Goal: Task Accomplishment & Management: Complete application form

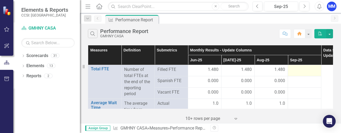
click at [301, 68] on div at bounding box center [305, 70] width 28 height 6
click at [300, 68] on div at bounding box center [305, 70] width 28 height 6
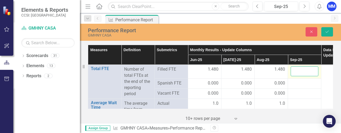
click at [299, 68] on input "number" at bounding box center [305, 71] width 28 height 10
type input "1.48"
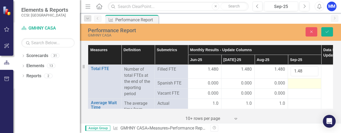
click at [293, 84] on div at bounding box center [305, 83] width 28 height 6
click at [294, 84] on div at bounding box center [305, 83] width 28 height 6
click at [294, 85] on div at bounding box center [305, 83] width 28 height 6
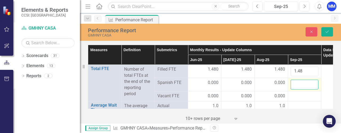
click at [295, 85] on input "number" at bounding box center [305, 85] width 28 height 10
type input "0"
click at [295, 97] on div at bounding box center [305, 96] width 28 height 6
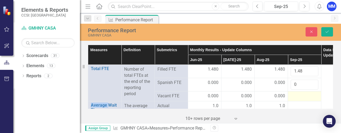
click at [295, 97] on div at bounding box center [305, 96] width 28 height 6
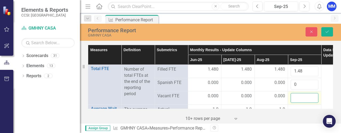
click at [295, 96] on input "number" at bounding box center [305, 98] width 28 height 10
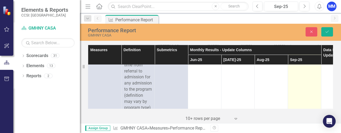
scroll to position [27, 0]
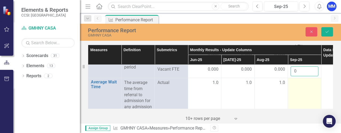
type input "0"
click at [293, 80] on div at bounding box center [305, 83] width 28 height 6
click at [296, 83] on input "number" at bounding box center [305, 85] width 28 height 10
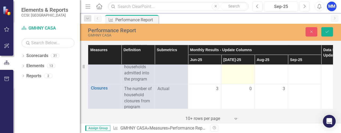
scroll to position [80, 0]
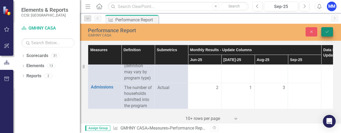
type input "1.0"
click at [328, 32] on icon "Save" at bounding box center [327, 32] width 5 height 4
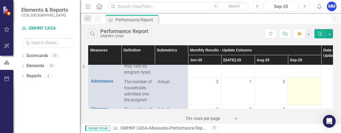
click at [302, 85] on div at bounding box center [305, 82] width 28 height 6
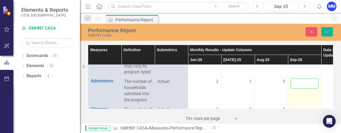
click at [299, 88] on input "number" at bounding box center [305, 84] width 28 height 10
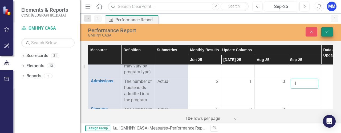
type input "1"
click at [332, 30] on button "Save" at bounding box center [327, 31] width 12 height 9
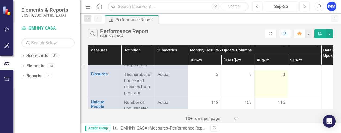
scroll to position [107, 0]
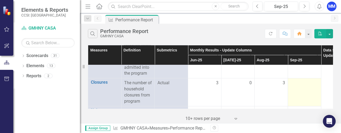
click at [300, 86] on div at bounding box center [305, 83] width 28 height 6
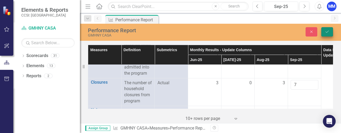
type input "7"
click at [327, 31] on icon "Save" at bounding box center [327, 32] width 5 height 4
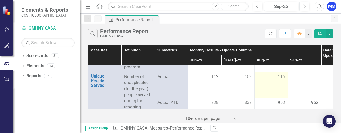
scroll to position [133, 0]
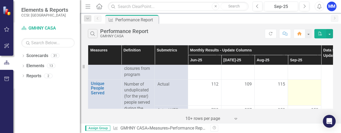
click at [295, 88] on div at bounding box center [305, 84] width 28 height 6
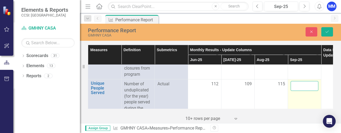
click at [295, 91] on input "number" at bounding box center [305, 86] width 28 height 10
click at [296, 91] on input "13" at bounding box center [305, 86] width 28 height 10
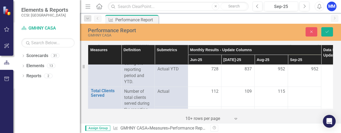
scroll to position [186, 0]
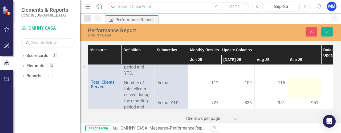
type input "113"
click at [299, 86] on div at bounding box center [305, 83] width 28 height 6
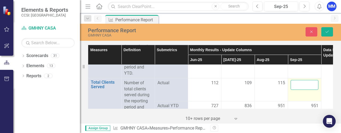
click at [299, 90] on input "number" at bounding box center [305, 85] width 28 height 10
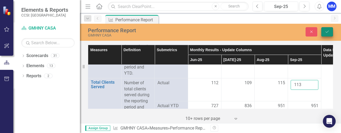
type input "113"
click at [331, 29] on button "Save" at bounding box center [327, 31] width 12 height 9
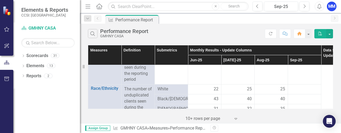
scroll to position [240, 0]
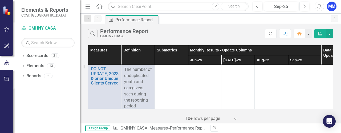
click at [299, 76] on td at bounding box center [304, 88] width 33 height 46
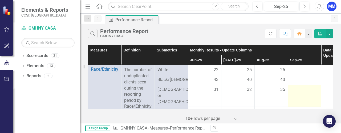
scroll to position [293, 0]
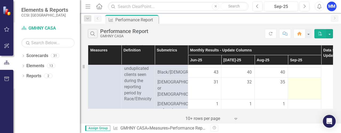
click at [293, 86] on div at bounding box center [305, 82] width 28 height 6
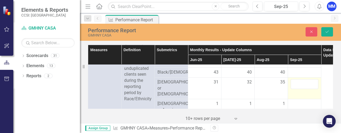
click at [293, 89] on input "number" at bounding box center [305, 84] width 28 height 10
type input "34"
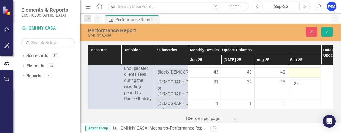
click at [298, 76] on div at bounding box center [305, 72] width 28 height 6
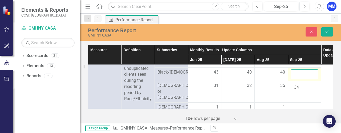
click at [297, 78] on input "number" at bounding box center [305, 74] width 28 height 10
type input "38"
click at [292, 66] on div at bounding box center [305, 62] width 28 height 6
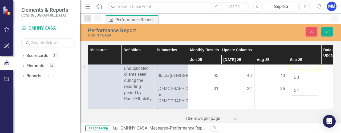
click at [293, 66] on input "number" at bounding box center [305, 64] width 28 height 10
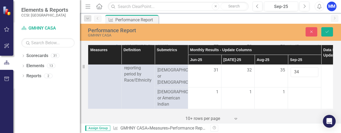
scroll to position [320, 0]
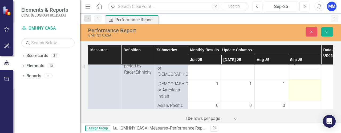
type input "28"
click at [298, 87] on div at bounding box center [305, 84] width 28 height 6
click at [298, 88] on input "number" at bounding box center [305, 86] width 28 height 10
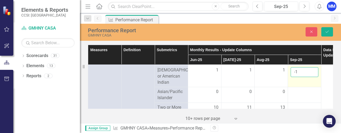
scroll to position [373, 0]
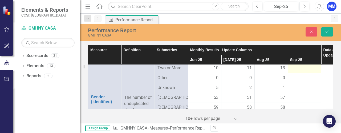
type input "-1"
click at [299, 71] on div at bounding box center [305, 68] width 28 height 6
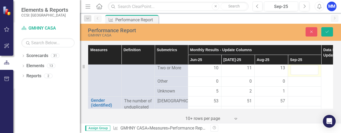
click at [299, 75] on input "number" at bounding box center [305, 70] width 28 height 10
type input "13"
click at [298, 85] on div at bounding box center [305, 81] width 28 height 6
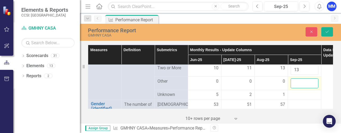
click at [298, 88] on input "number" at bounding box center [305, 83] width 28 height 10
type input "0"
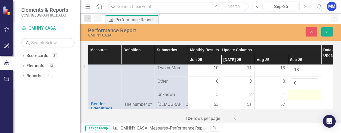
click at [297, 98] on div at bounding box center [305, 95] width 28 height 6
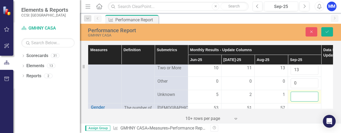
click at [297, 102] on input "number" at bounding box center [305, 97] width 28 height 10
type input "0"
click at [326, 33] on icon "Save" at bounding box center [327, 32] width 5 height 4
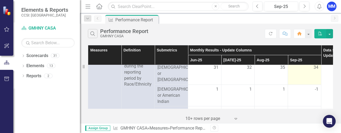
scroll to position [320, 0]
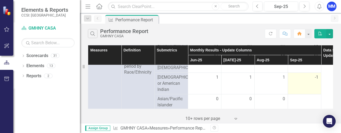
click at [314, 80] on div "-1" at bounding box center [305, 77] width 28 height 6
click at [316, 80] on span "-1" at bounding box center [316, 77] width 3 height 6
click at [310, 86] on td "-1" at bounding box center [304, 83] width 33 height 22
click at [311, 86] on td "-1" at bounding box center [304, 83] width 33 height 22
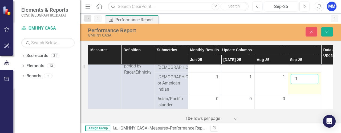
click at [301, 84] on input "-1" at bounding box center [305, 79] width 28 height 10
type input "-1"
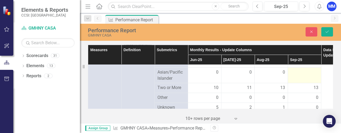
click at [300, 76] on div at bounding box center [305, 72] width 28 height 6
click at [300, 79] on input "number" at bounding box center [305, 74] width 28 height 10
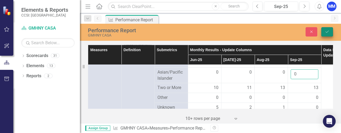
type input "0"
click at [328, 31] on icon "Save" at bounding box center [327, 32] width 5 height 4
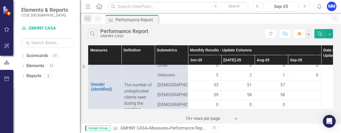
scroll to position [400, 0]
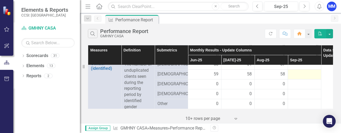
click at [295, 78] on div at bounding box center [305, 74] width 28 height 6
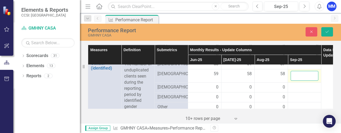
click at [295, 81] on input "number" at bounding box center [305, 76] width 28 height 10
click at [295, 67] on div at bounding box center [305, 64] width 28 height 6
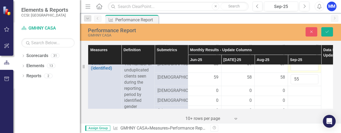
click at [295, 71] on input "number" at bounding box center [305, 66] width 28 height 10
drag, startPoint x: 297, startPoint y: 89, endPoint x: 304, endPoint y: 93, distance: 7.3
click at [298, 84] on input "55" at bounding box center [305, 79] width 28 height 10
type input "58"
click at [296, 71] on input "number" at bounding box center [305, 66] width 28 height 10
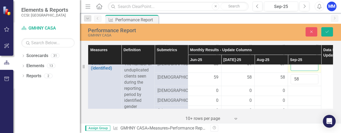
click at [296, 71] on input "number" at bounding box center [305, 66] width 28 height 10
type input "55"
click at [326, 33] on icon "Save" at bounding box center [327, 32] width 5 height 4
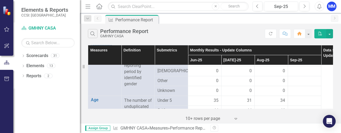
scroll to position [426, 0]
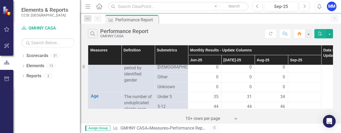
click at [297, 61] on div at bounding box center [305, 57] width 28 height 6
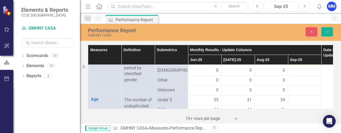
click at [297, 64] on input "number" at bounding box center [305, 59] width 28 height 10
type input "0"
click at [295, 74] on div at bounding box center [305, 70] width 28 height 6
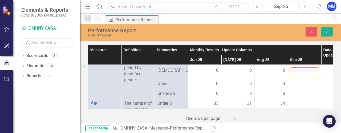
click at [297, 77] on input "number" at bounding box center [305, 72] width 28 height 10
type input "0"
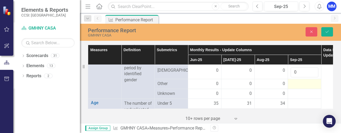
click at [295, 87] on div at bounding box center [305, 84] width 28 height 6
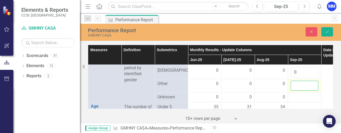
click at [296, 91] on input "number" at bounding box center [305, 86] width 28 height 10
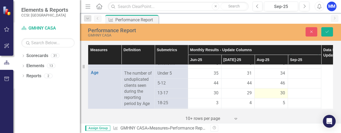
scroll to position [453, 0]
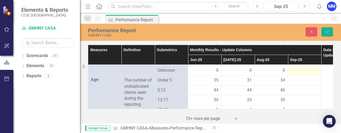
type input "0"
click at [299, 74] on div at bounding box center [305, 70] width 28 height 6
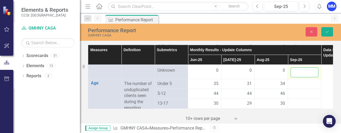
click at [298, 77] on input "number" at bounding box center [305, 72] width 28 height 10
type input "0"
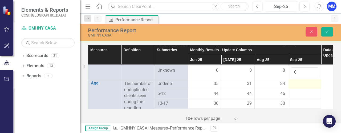
click at [297, 87] on div at bounding box center [305, 84] width 28 height 6
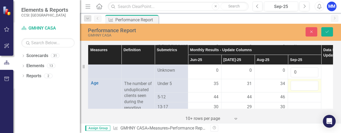
click at [297, 91] on input "number" at bounding box center [305, 86] width 28 height 10
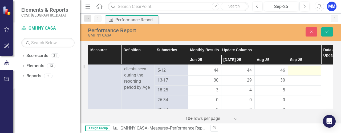
type input "33"
click at [296, 74] on div at bounding box center [305, 70] width 28 height 6
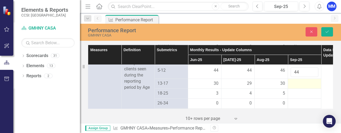
type input "44"
click at [297, 87] on div at bounding box center [305, 83] width 28 height 6
click at [298, 87] on div at bounding box center [305, 83] width 28 height 6
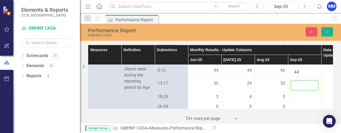
click at [297, 90] on input "number" at bounding box center [305, 85] width 28 height 10
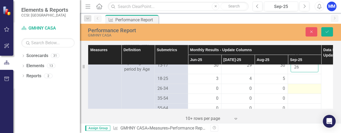
scroll to position [506, 0]
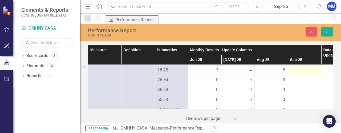
type input "26"
click at [295, 74] on div at bounding box center [305, 70] width 28 height 6
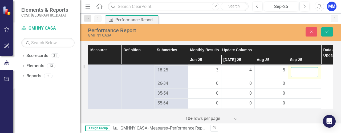
click at [295, 77] on input "number" at bounding box center [305, 72] width 28 height 10
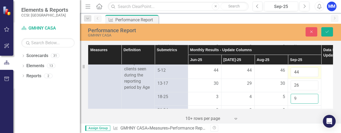
scroll to position [453, 0]
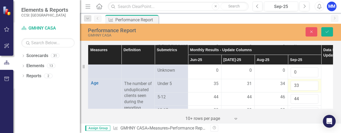
type input "9"
click at [298, 91] on input "33" at bounding box center [305, 86] width 28 height 10
type input "34"
click at [331, 31] on button "Save" at bounding box center [327, 31] width 12 height 9
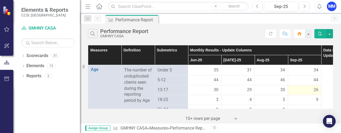
click at [319, 95] on td "26" at bounding box center [304, 90] width 33 height 10
click at [316, 93] on span "26" at bounding box center [316, 90] width 5 height 6
click at [318, 93] on span "26" at bounding box center [316, 90] width 5 height 6
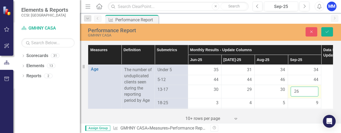
click at [299, 96] on input "26" at bounding box center [305, 92] width 28 height 10
type input "27"
click at [328, 33] on icon "Save" at bounding box center [327, 32] width 5 height 4
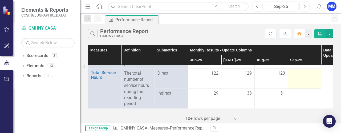
scroll to position [586, 0]
click at [296, 71] on div at bounding box center [305, 73] width 28 height 6
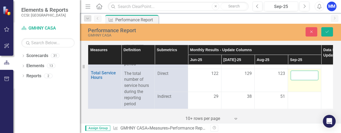
click at [296, 71] on input "number" at bounding box center [305, 76] width 28 height 10
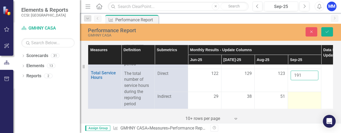
type input "191"
click at [299, 94] on div at bounding box center [305, 97] width 28 height 6
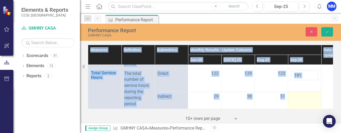
click at [299, 94] on div at bounding box center [305, 97] width 28 height 6
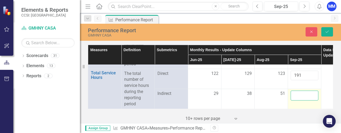
click at [296, 92] on input "number" at bounding box center [305, 96] width 28 height 10
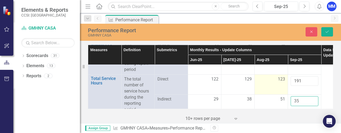
scroll to position [559, 0]
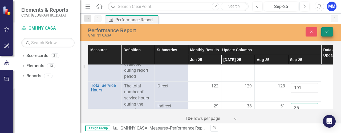
type input "35"
click at [328, 30] on icon "Save" at bounding box center [327, 32] width 5 height 4
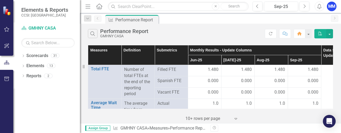
scroll to position [0, 25]
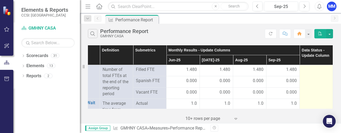
click at [308, 68] on div at bounding box center [316, 70] width 28 height 6
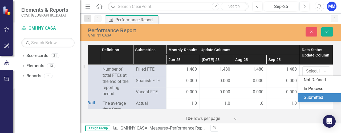
click at [315, 94] on div "Submitted" at bounding box center [319, 97] width 43 height 9
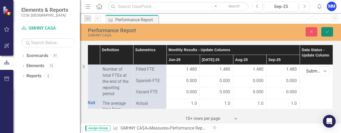
click at [328, 30] on icon "Save" at bounding box center [327, 32] width 5 height 4
